Goal: Task Accomplishment & Management: Manage account settings

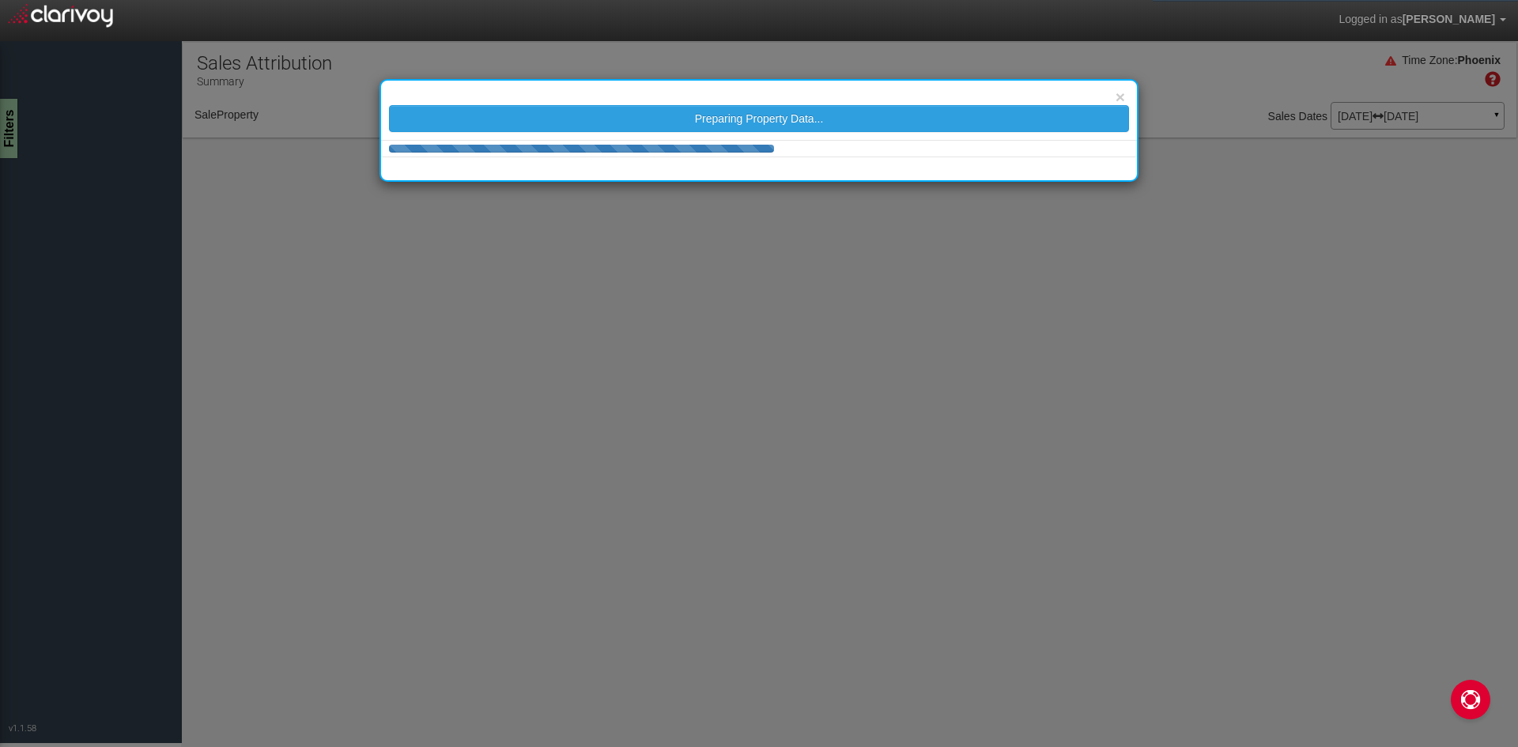
select select "object:994"
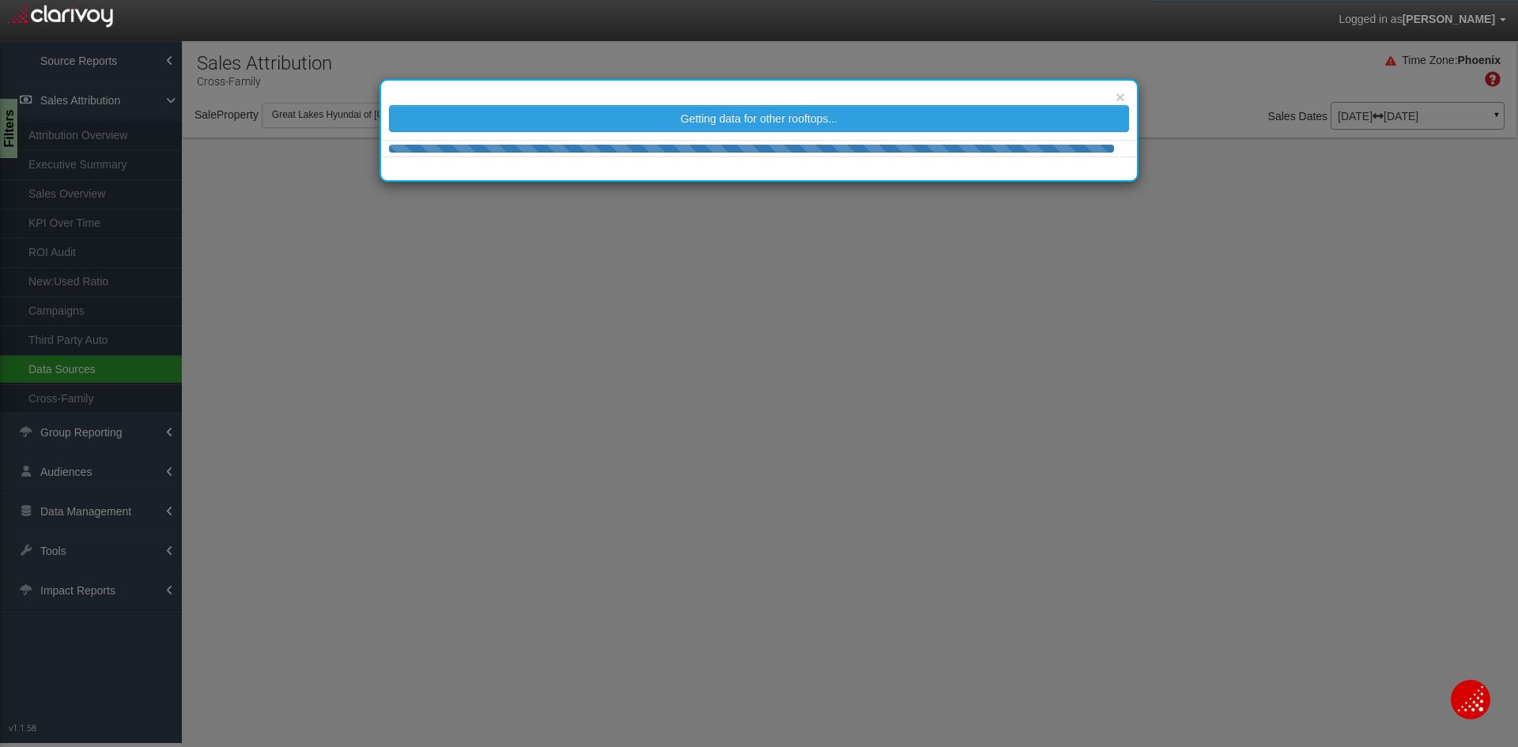
select select "25"
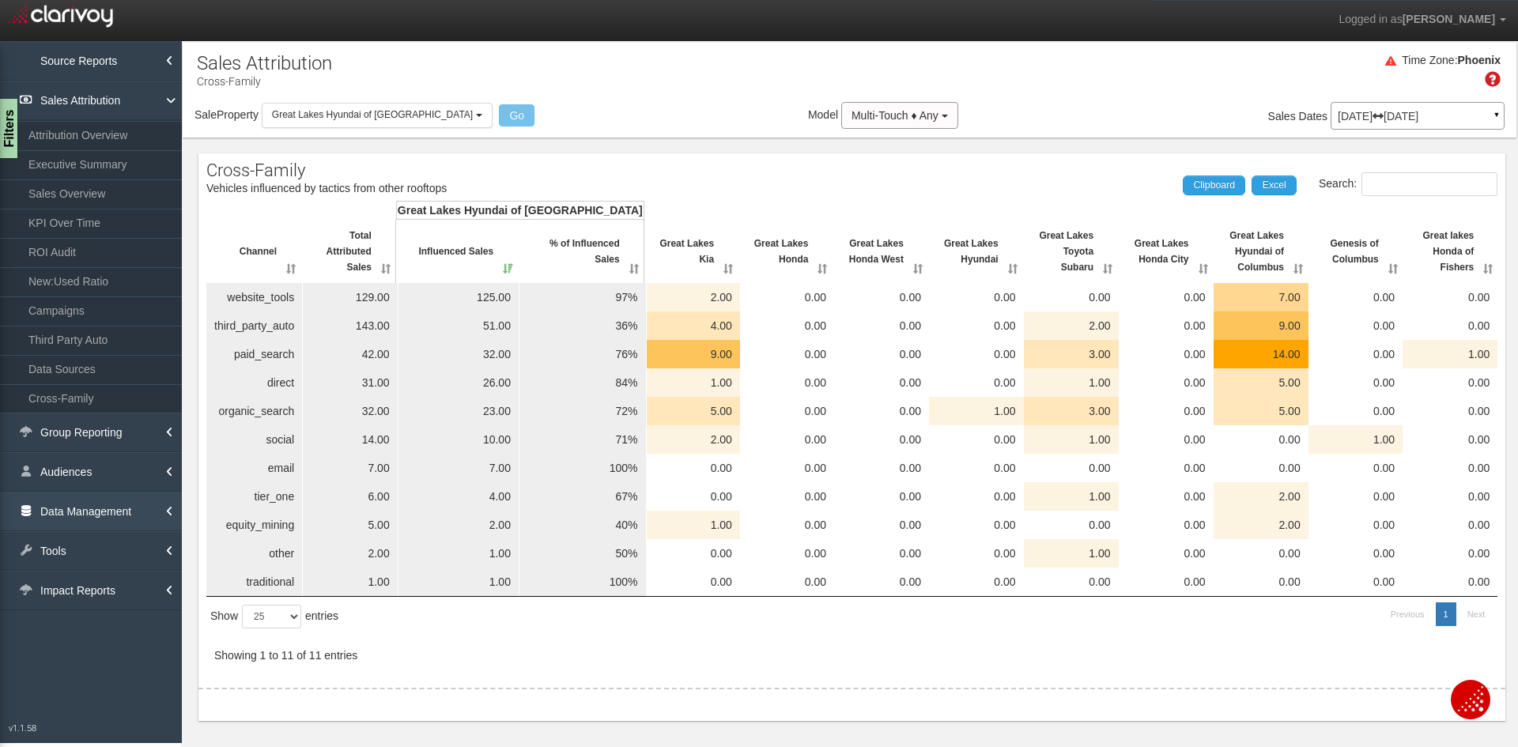
click at [77, 505] on link "Data Management" at bounding box center [91, 512] width 182 height 40
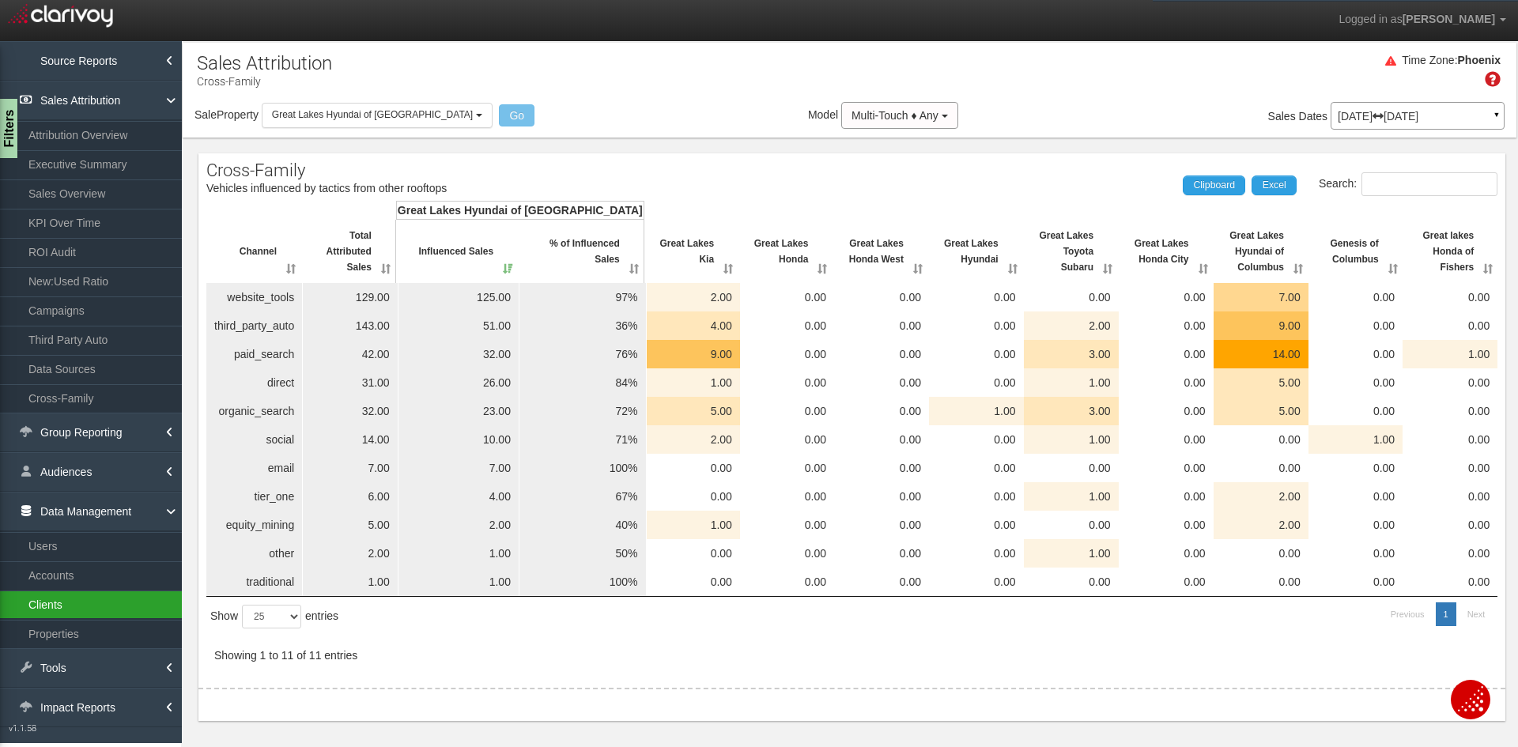
click at [62, 611] on link "Clients" at bounding box center [91, 605] width 182 height 28
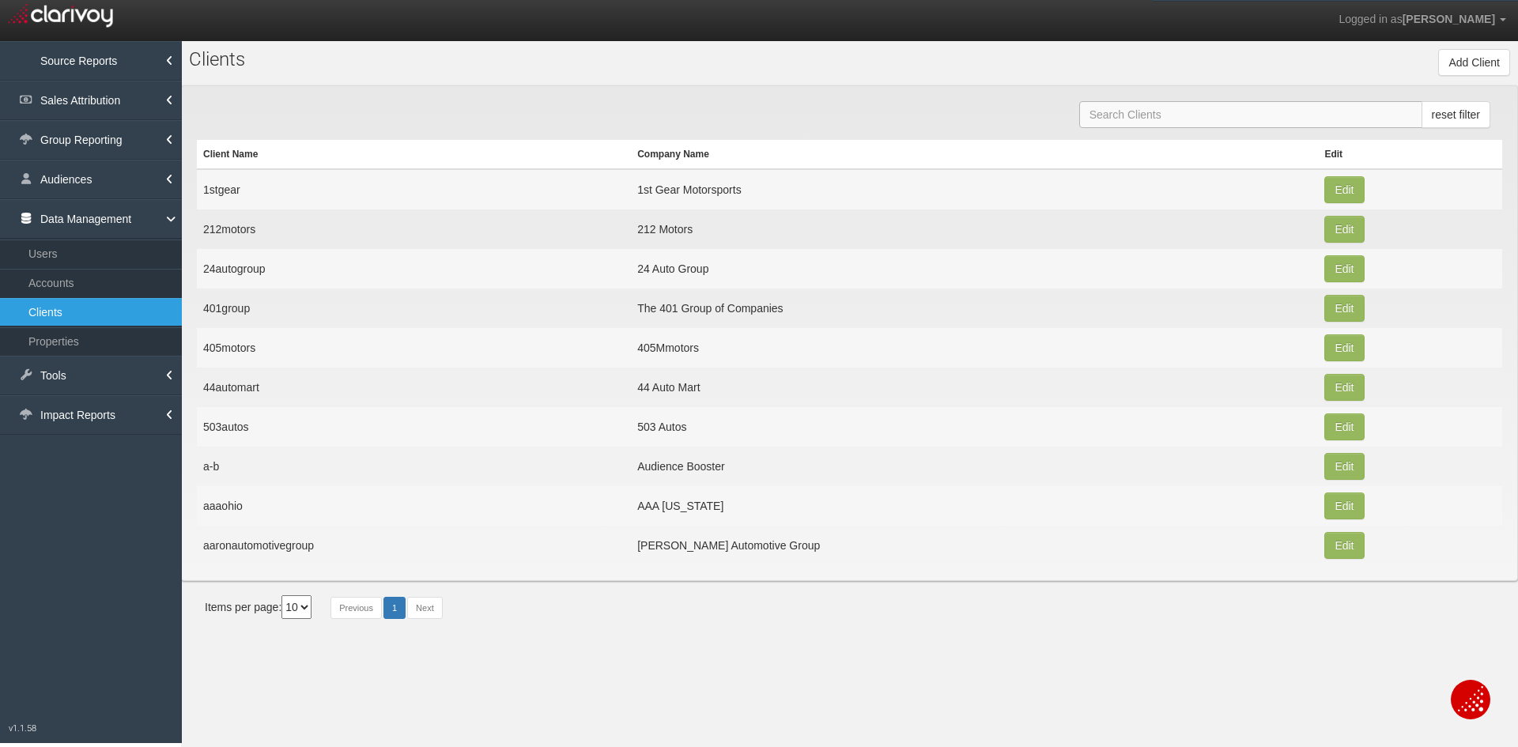
click at [1221, 123] on input "text" at bounding box center [1250, 114] width 343 height 27
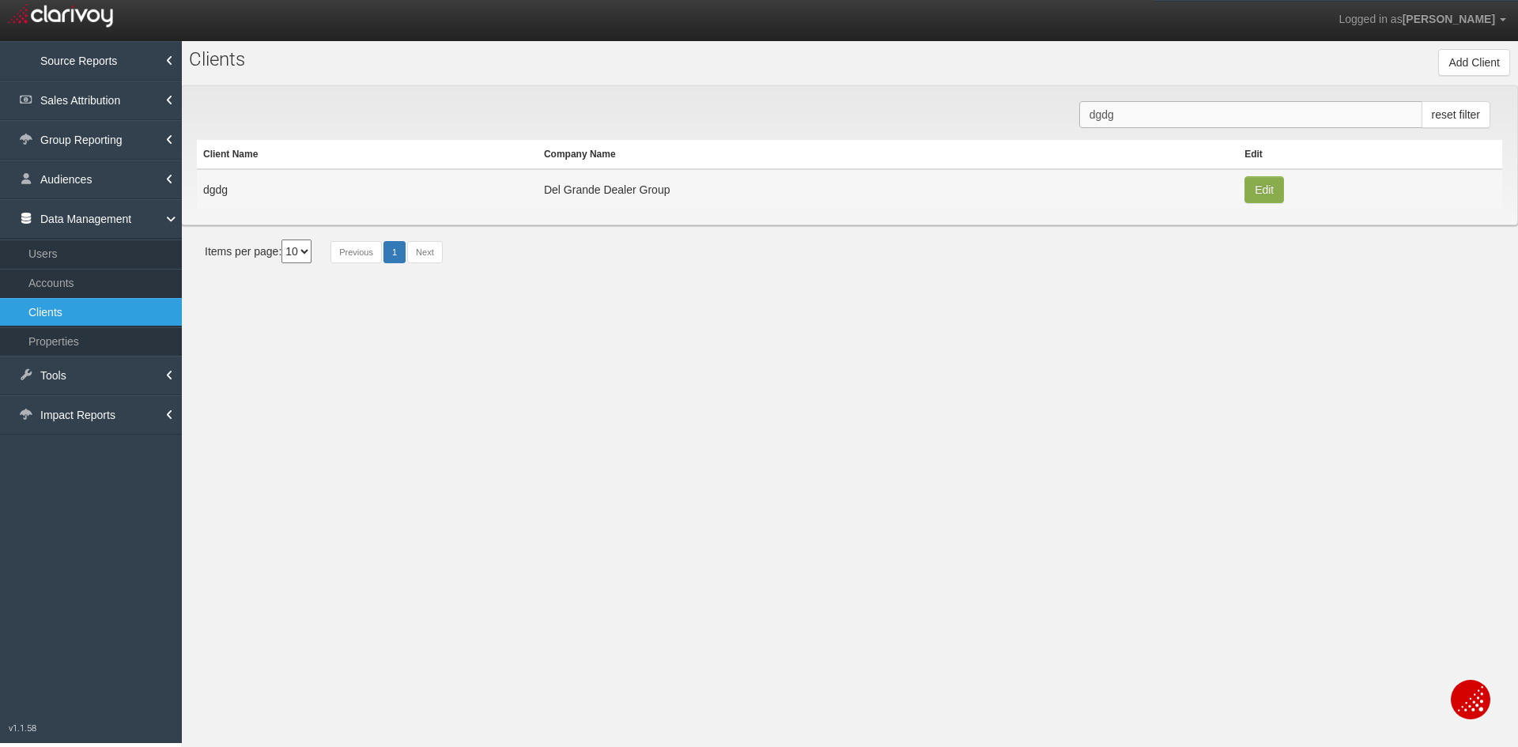
type input "dgdg"
click at [1272, 187] on button "Edit" at bounding box center [1265, 189] width 40 height 27
type input "dgdg"
type input "abdebc3fc61e931ee9c8b5c773d0fcec018b7625"
type input "542"
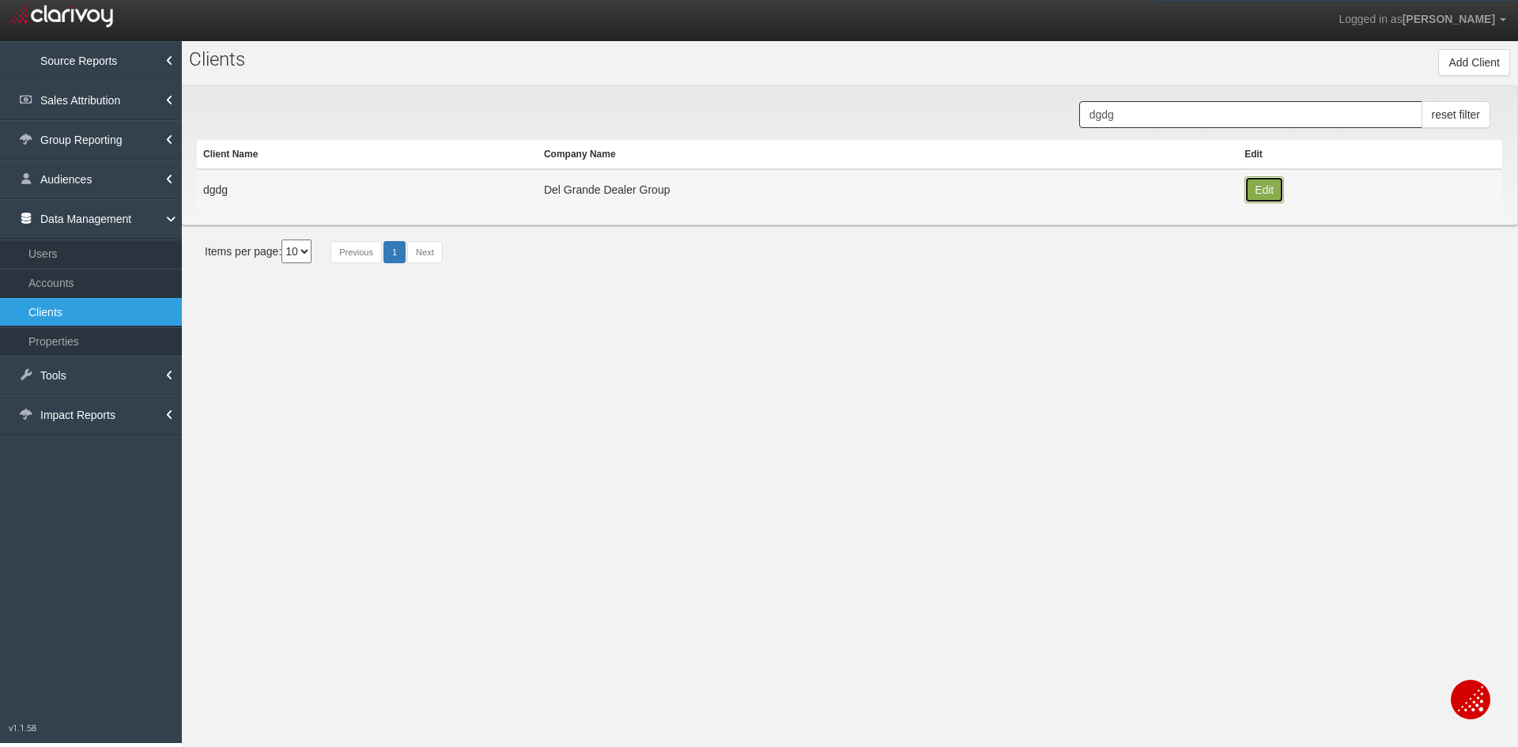
type input "Del Grande Dealer Group"
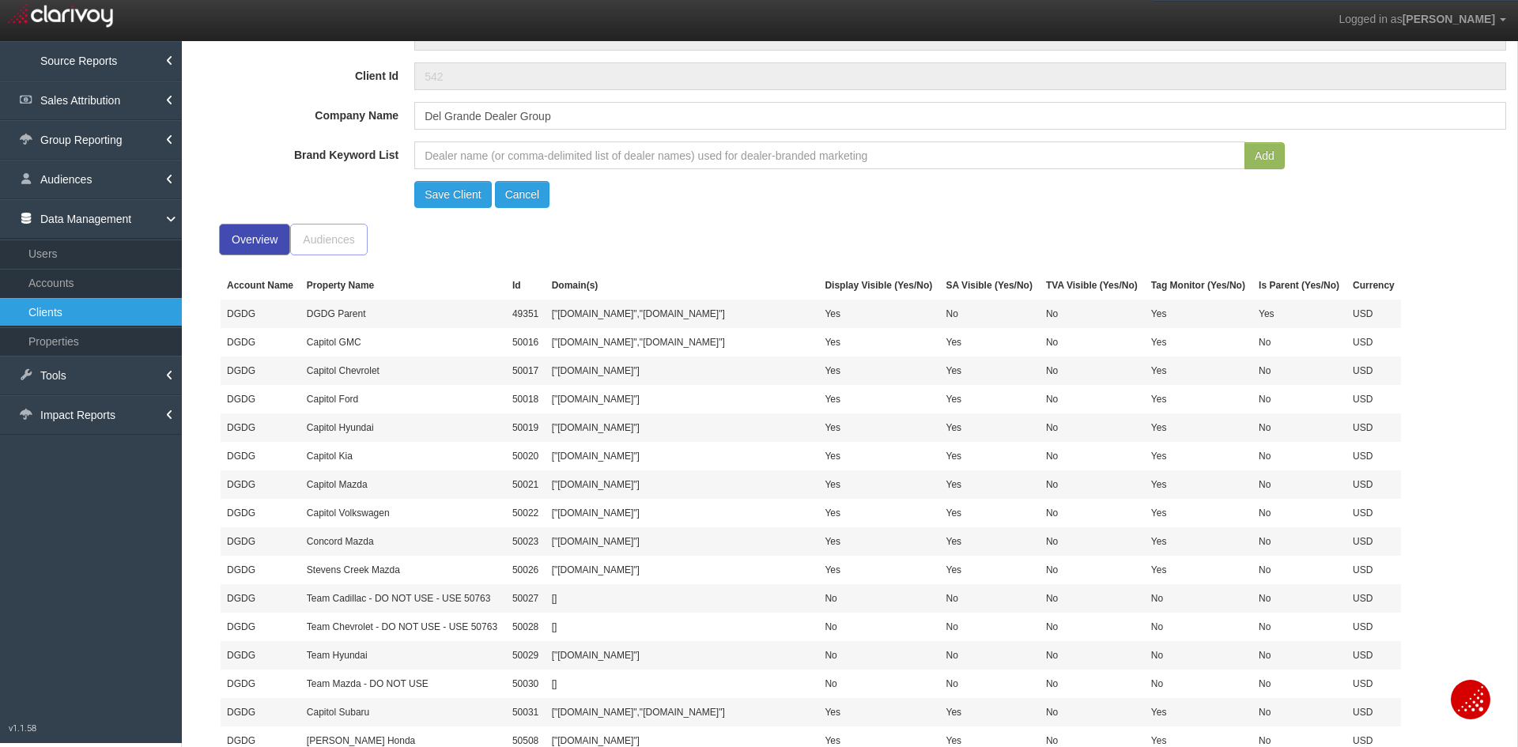
scroll to position [158, 0]
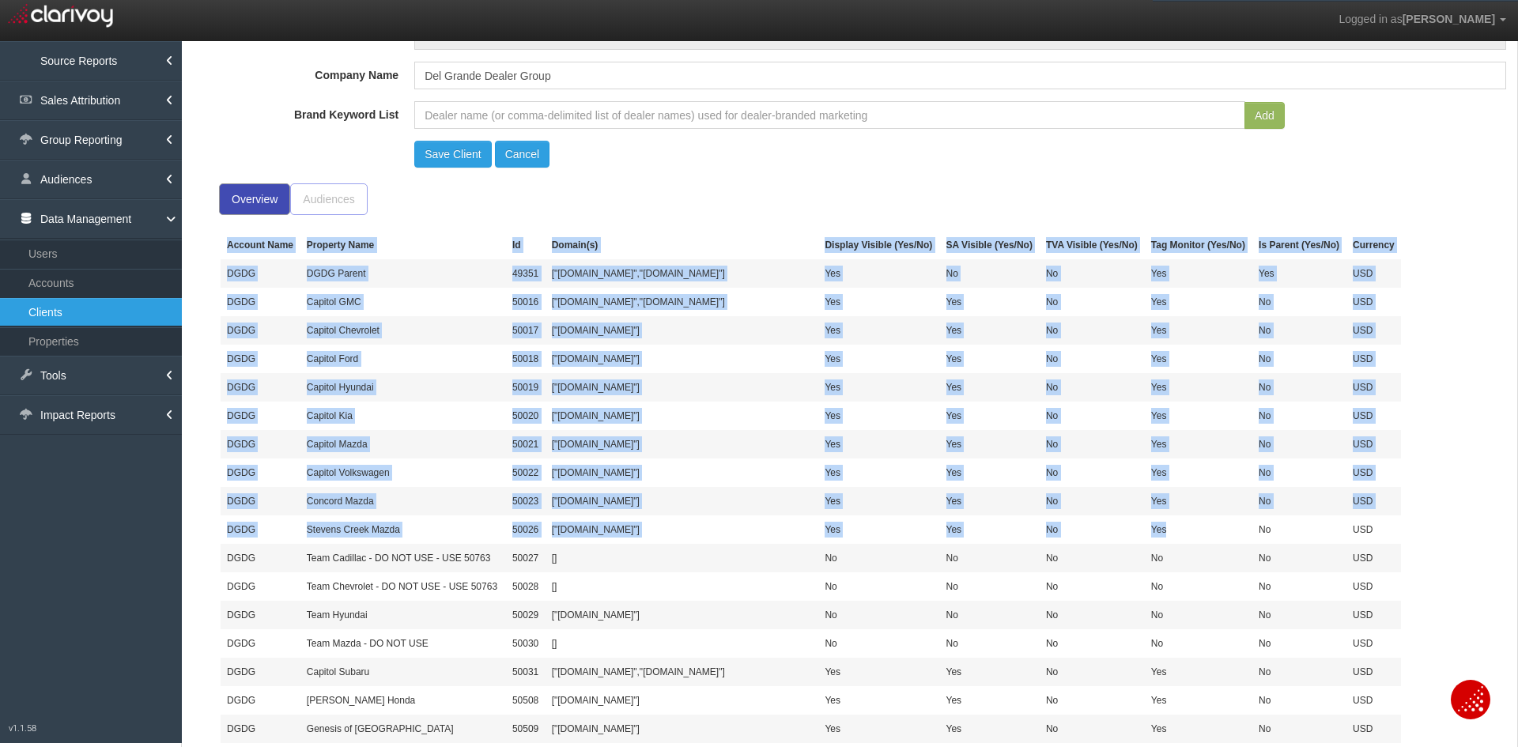
drag, startPoint x: 223, startPoint y: 248, endPoint x: 1161, endPoint y: 538, distance: 981.8
click at [1161, 538] on tbody "Account Name Property Name Id Domain(s) Display Visible (Yes/No) SA Visible (Ye…" at bounding box center [811, 558] width 1181 height 655
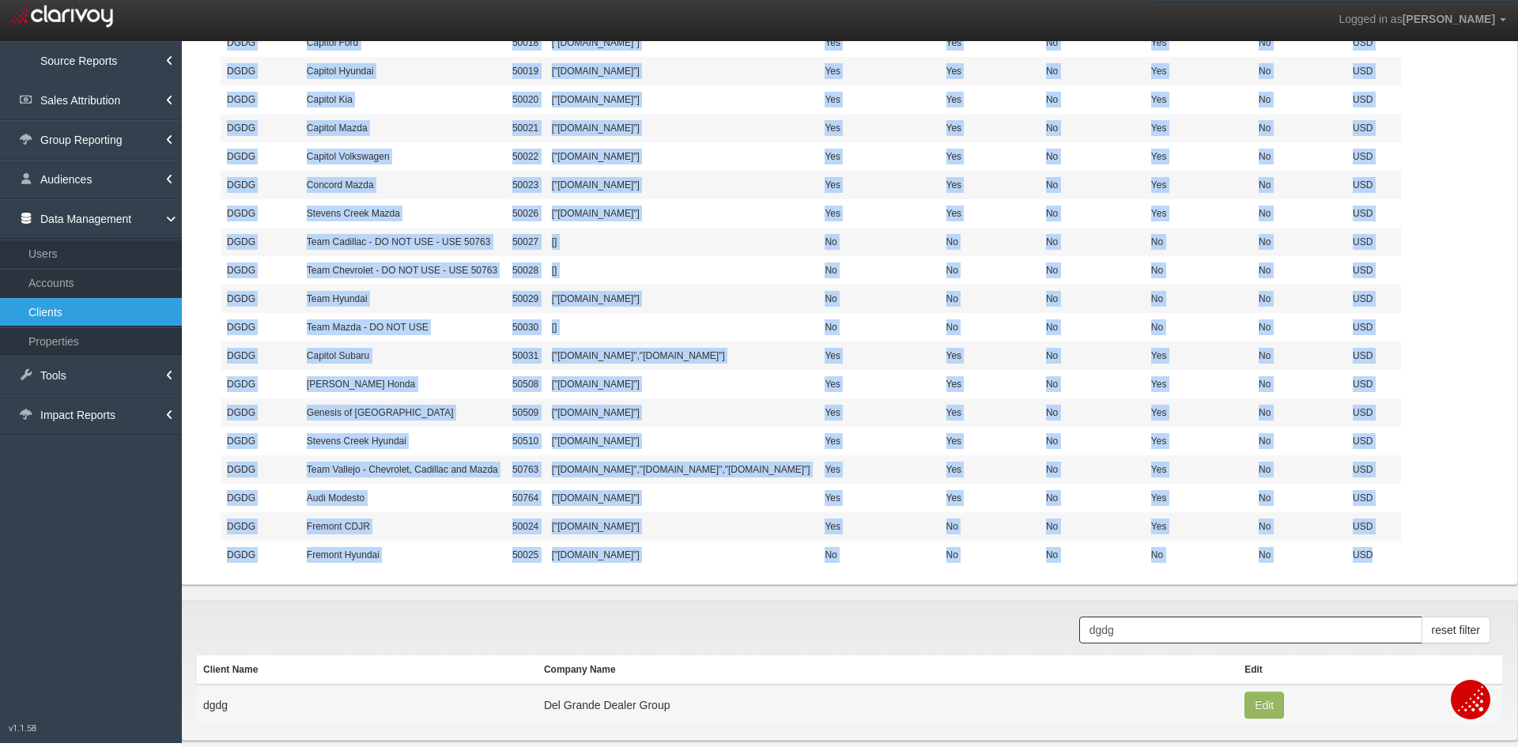
click at [1368, 569] on td "USD" at bounding box center [1374, 555] width 55 height 28
copy tbody "Account Name Property Name Id Domain(s) Display Visible (Yes/No) SA Visible (Ye…"
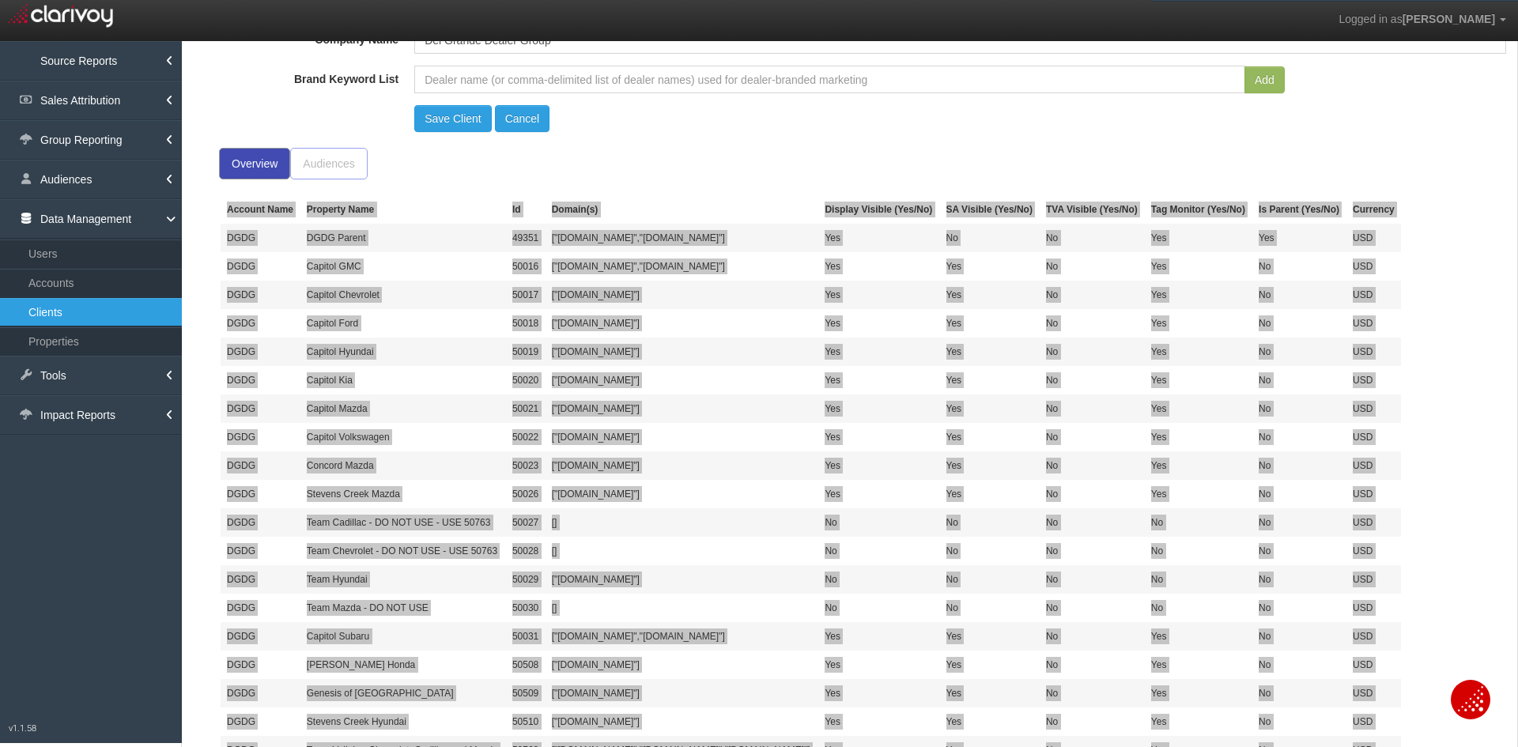
scroll to position [79, 0]
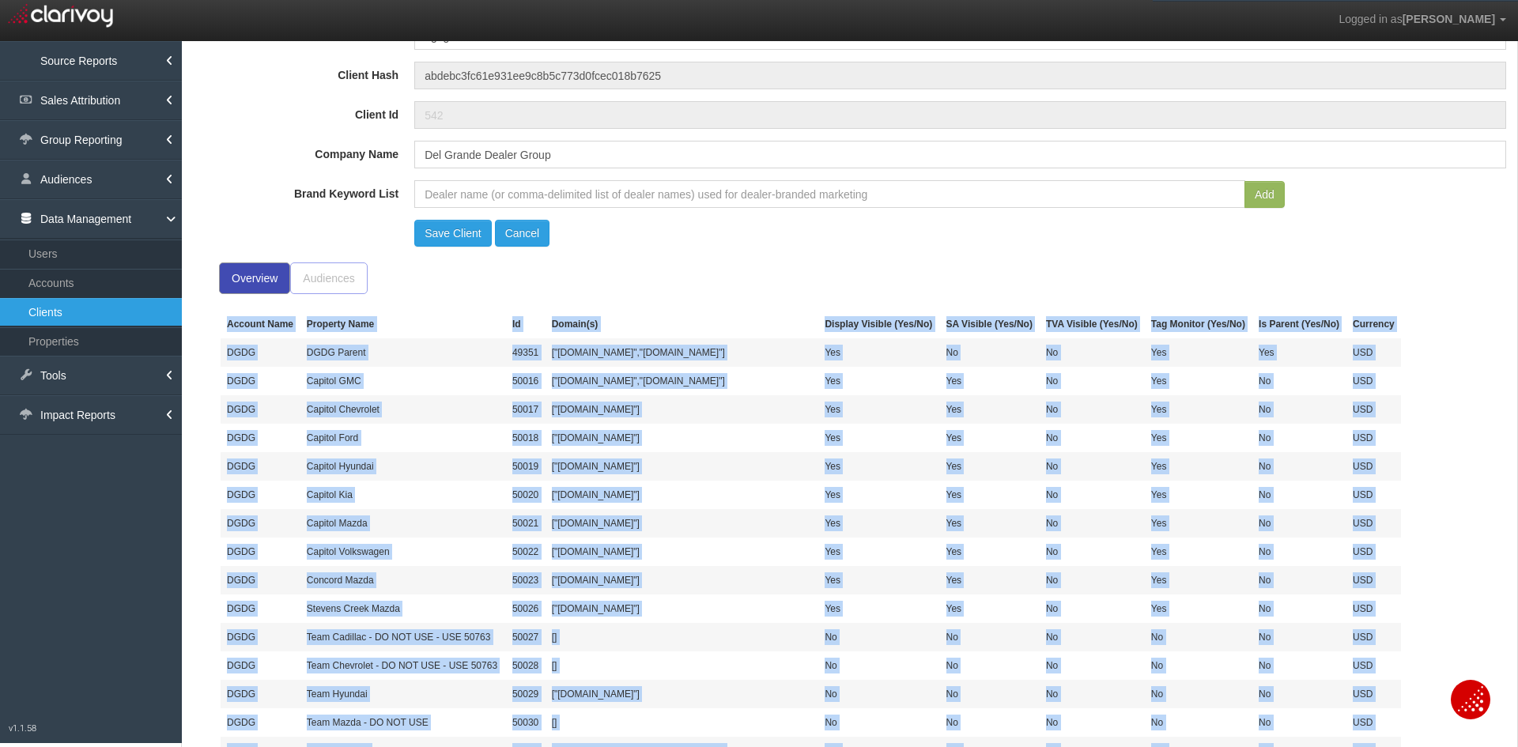
click at [390, 481] on td "Capitol Hyundai" at bounding box center [404, 466] width 206 height 28
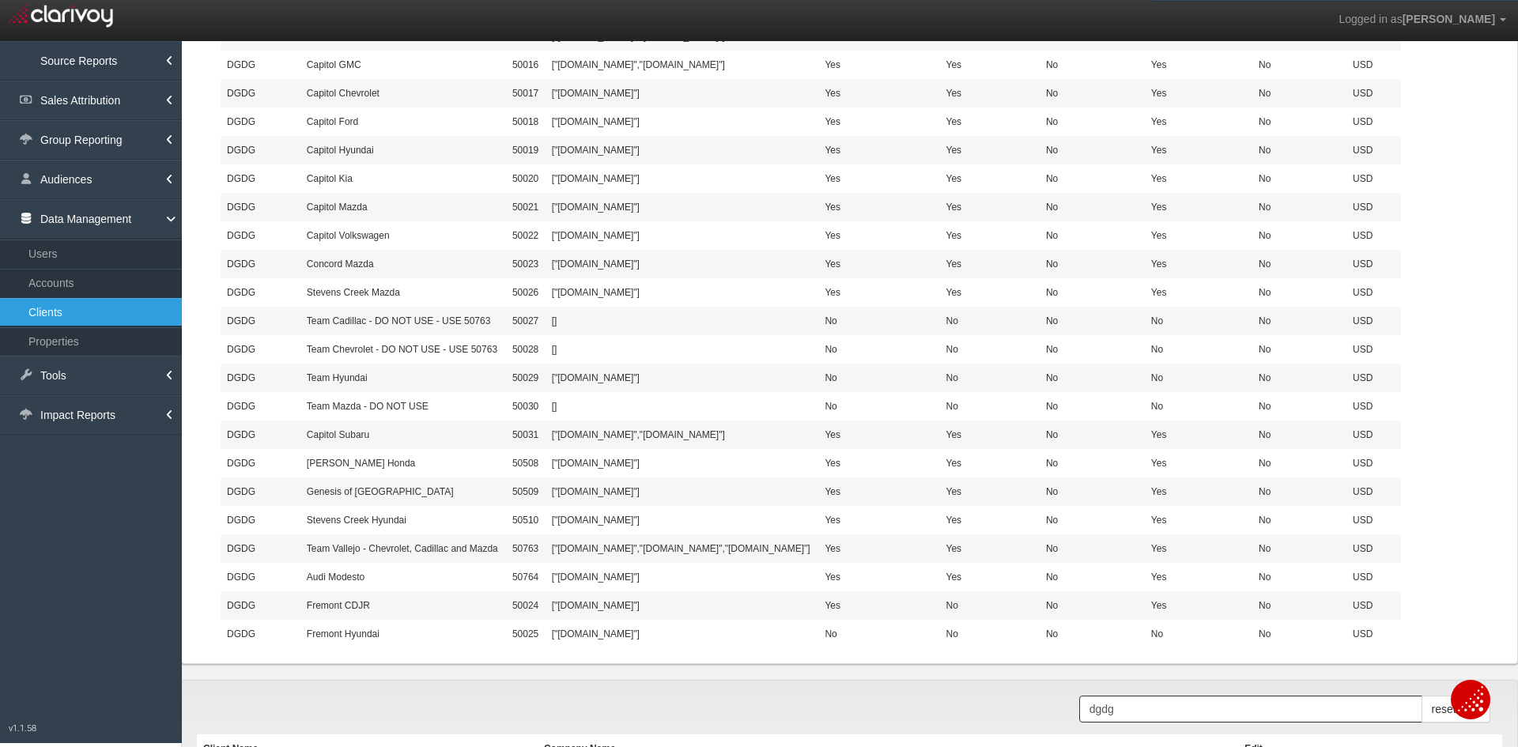
scroll to position [237, 0]
